Goal: Information Seeking & Learning: Learn about a topic

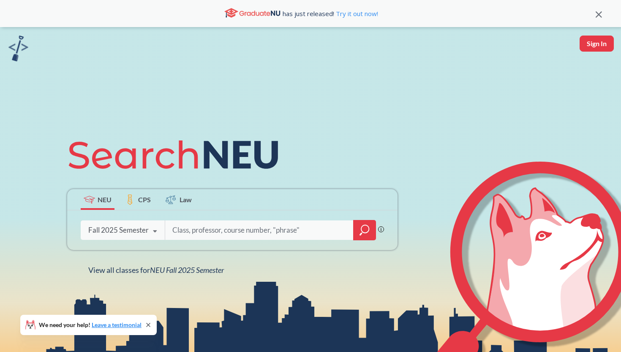
click at [367, 231] on icon "magnifying glass" at bounding box center [365, 230] width 10 height 12
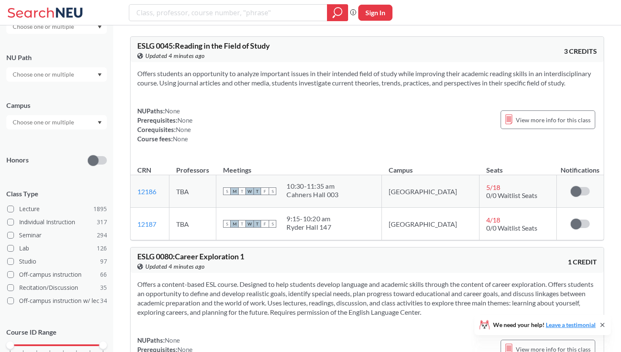
scroll to position [104, 0]
click at [10, 207] on span at bounding box center [10, 208] width 7 height 7
click at [19, 207] on input "Lecture 1895" at bounding box center [22, 207] width 7 height 7
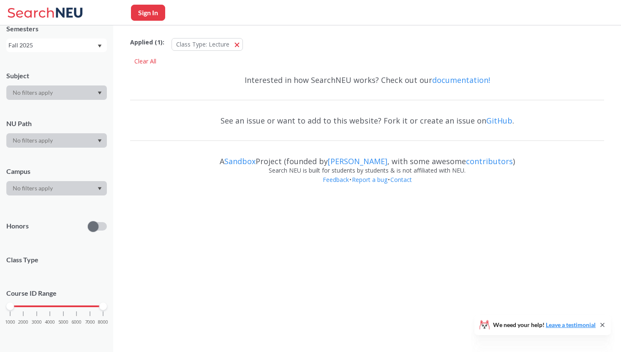
scroll to position [38, 0]
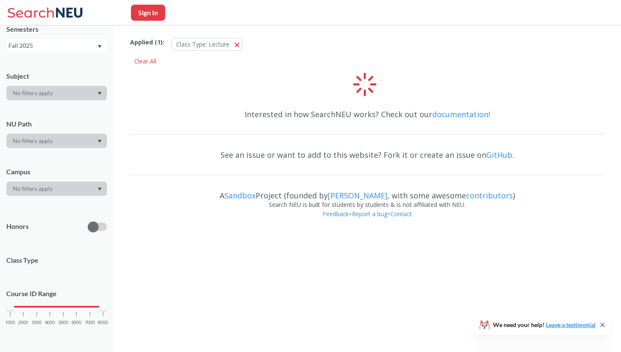
click at [32, 198] on div "Subject NU Path Campus Honors Class Type Course ID Range 1000 2000 3000 4000 50…" at bounding box center [56, 202] width 101 height 278
click at [42, 190] on div at bounding box center [56, 188] width 101 height 14
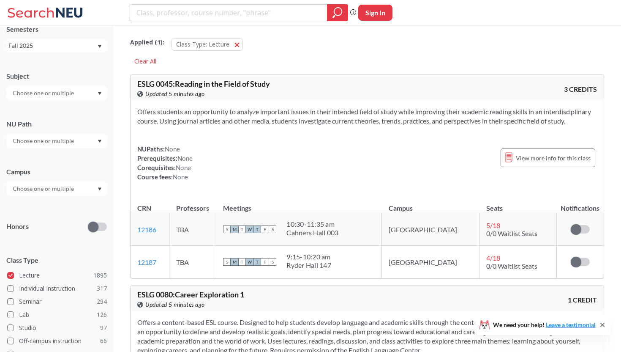
click at [51, 194] on div at bounding box center [56, 188] width 101 height 14
click at [45, 227] on div "Online ( 555 )" at bounding box center [58, 230] width 95 height 9
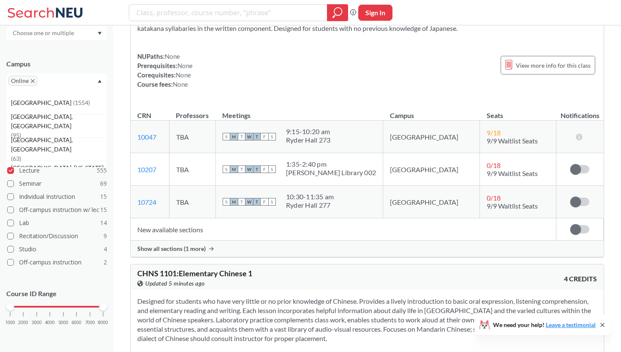
scroll to position [5091, 0]
click at [169, 218] on td "New available sections" at bounding box center [344, 229] width 426 height 22
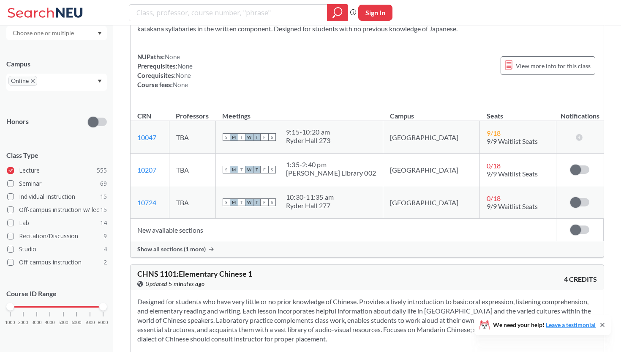
click at [169, 245] on span "Show all sections (1 more)" at bounding box center [171, 249] width 68 height 8
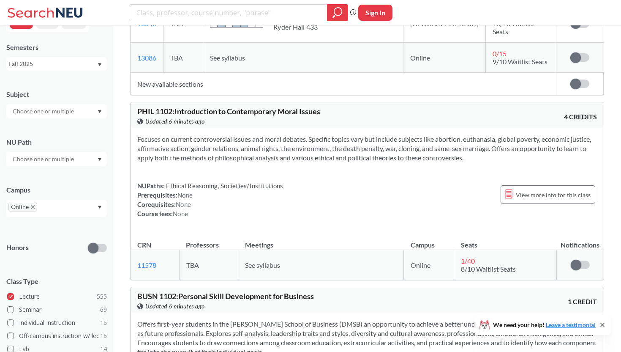
scroll to position [0, 0]
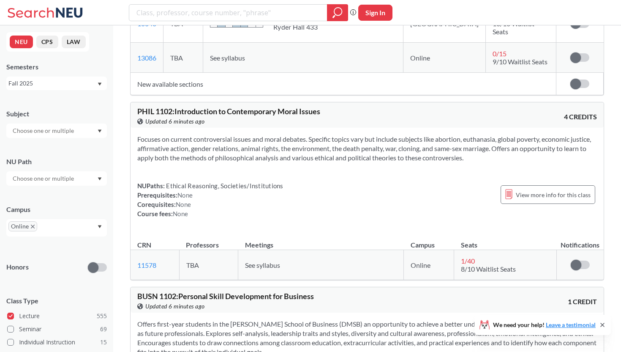
click at [70, 128] on input "text" at bounding box center [43, 131] width 71 height 10
click at [55, 106] on div "Subject" at bounding box center [56, 119] width 101 height 37
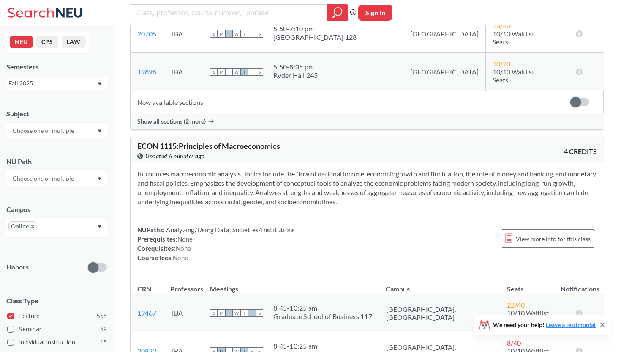
scroll to position [9223, 0]
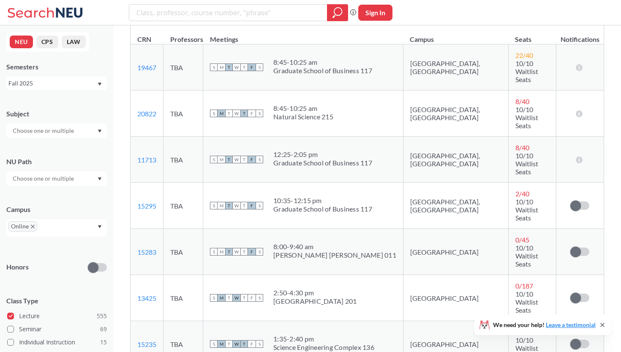
scroll to position [9437, 0]
